Goal: Download file/media

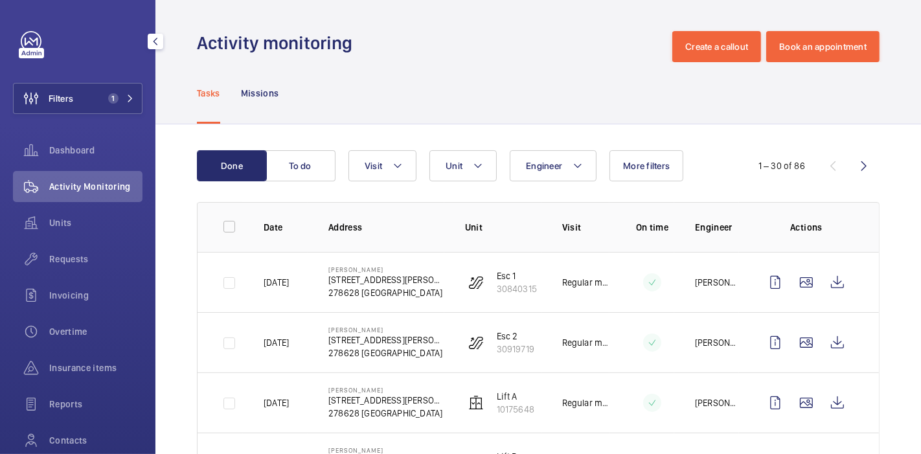
click at [65, 95] on span "Filters" at bounding box center [61, 98] width 25 height 13
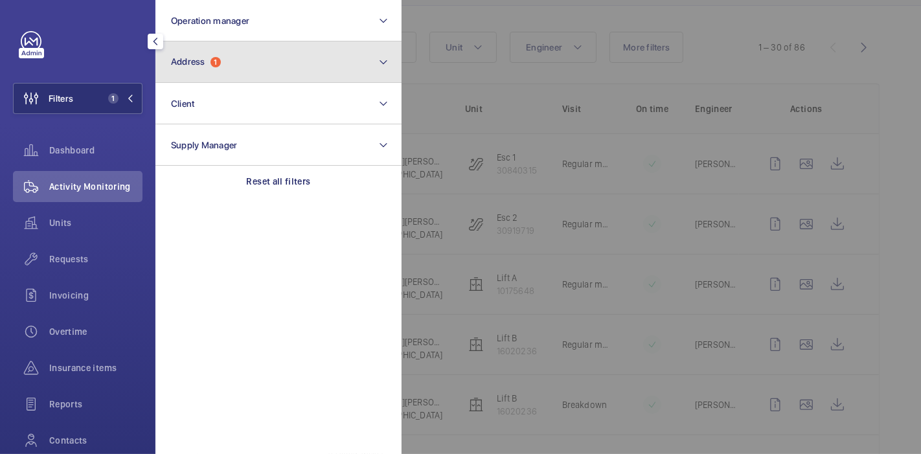
click at [216, 52] on button "Address 1" at bounding box center [278, 61] width 246 height 41
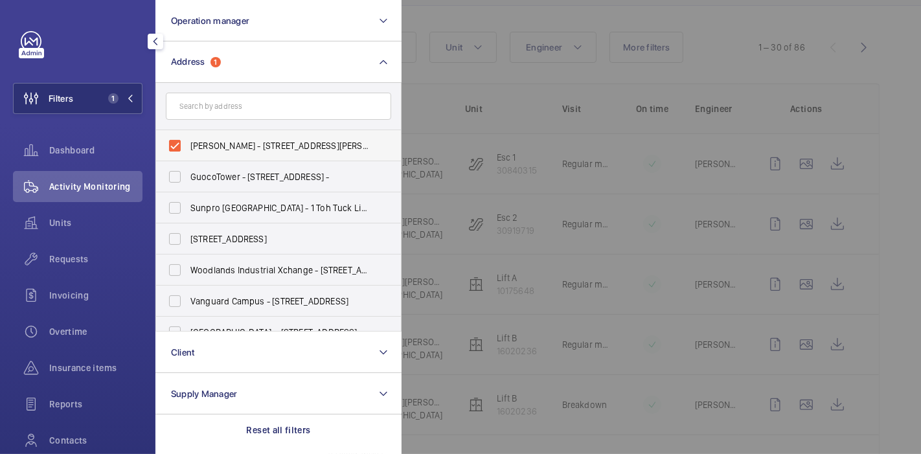
click at [170, 147] on label "[PERSON_NAME] - [STREET_ADDRESS][PERSON_NAME]" at bounding box center [268, 145] width 225 height 31
click at [170, 147] on input "[PERSON_NAME] - [STREET_ADDRESS][PERSON_NAME]" at bounding box center [175, 146] width 26 height 26
checkbox input "false"
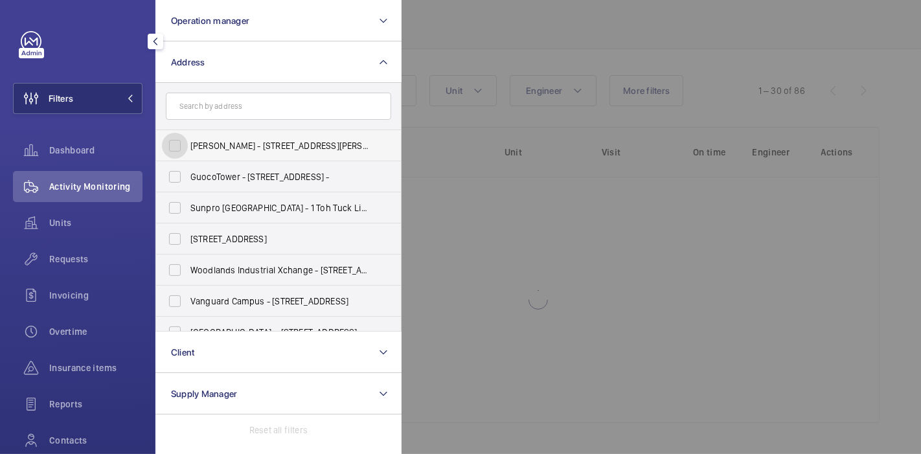
scroll to position [74, 0]
click at [201, 109] on input "text" at bounding box center [278, 106] width 225 height 27
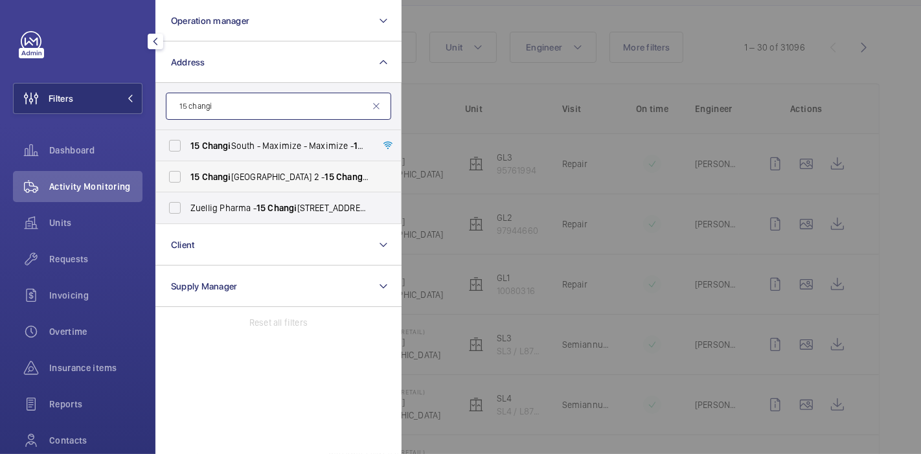
type input "15 changi"
click at [170, 177] on label "[STREET_ADDRESS]" at bounding box center [268, 176] width 225 height 31
click at [170, 177] on input "[STREET_ADDRESS]" at bounding box center [175, 177] width 26 height 26
checkbox input "true"
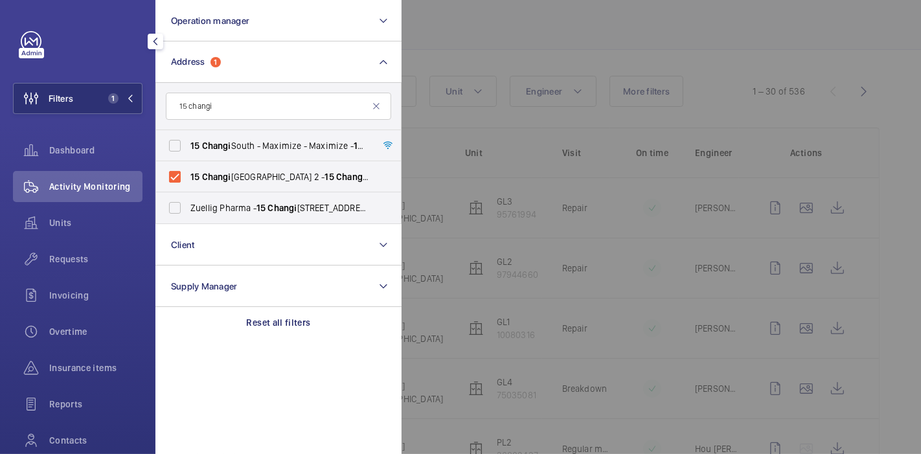
scroll to position [119, 0]
click at [478, 34] on div at bounding box center [862, 227] width 921 height 454
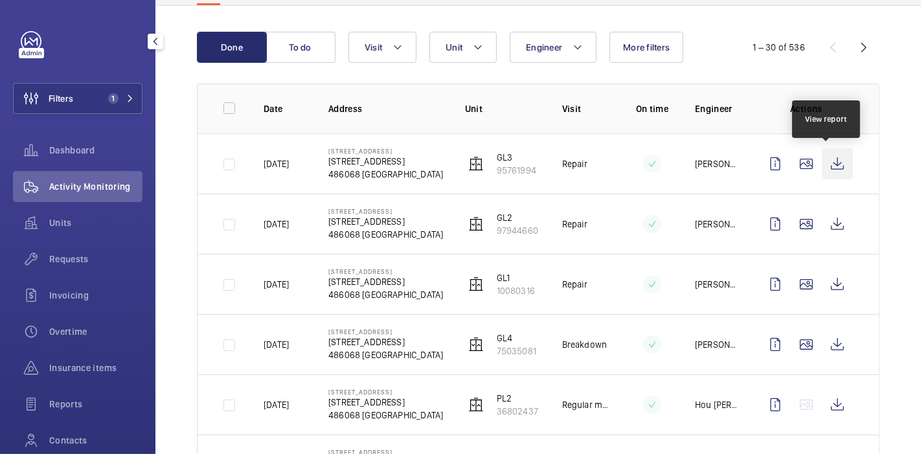
click at [825, 165] on wm-front-icon-button at bounding box center [837, 163] width 31 height 31
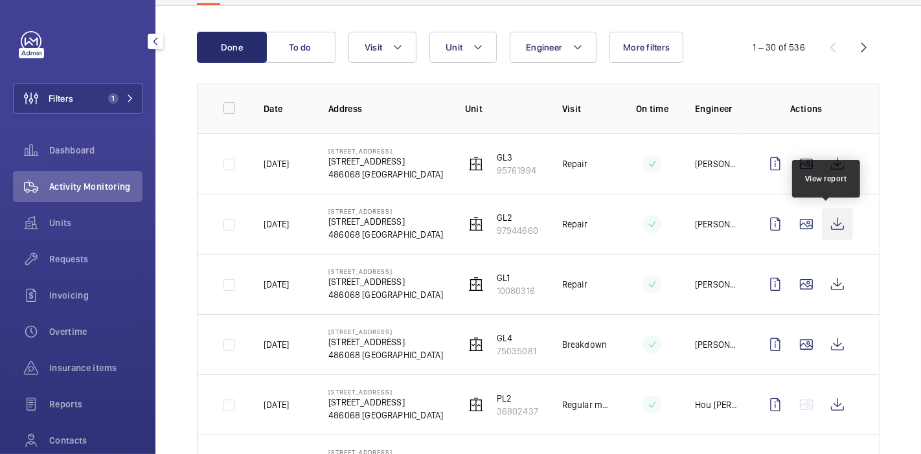
click at [829, 227] on wm-front-icon-button at bounding box center [837, 224] width 31 height 31
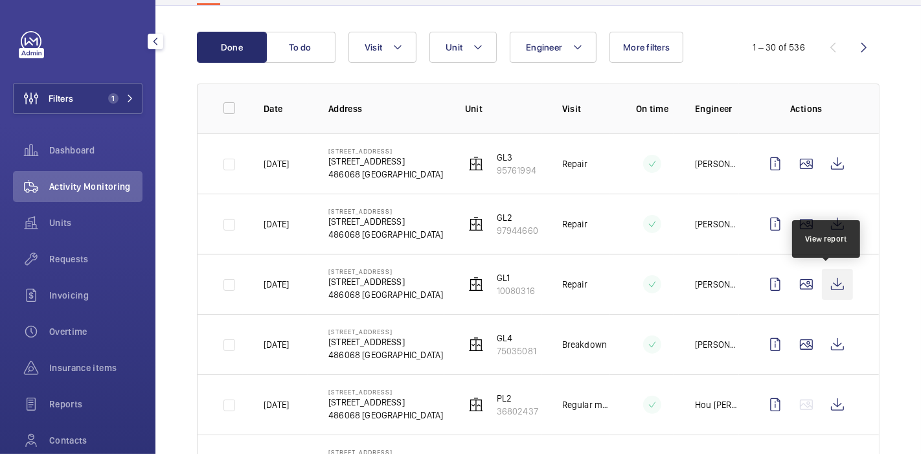
click at [826, 281] on wm-front-icon-button at bounding box center [837, 284] width 31 height 31
